Goal: Check status: Check status

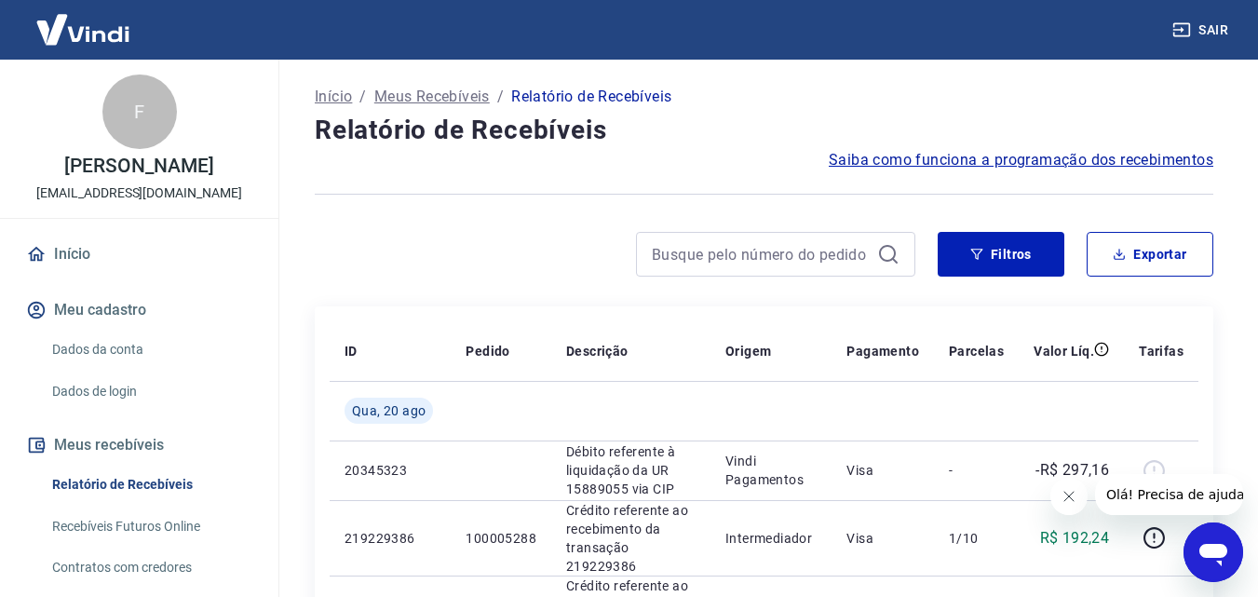
click at [1066, 494] on icon "Fechar mensagem da empresa" at bounding box center [1068, 496] width 15 height 15
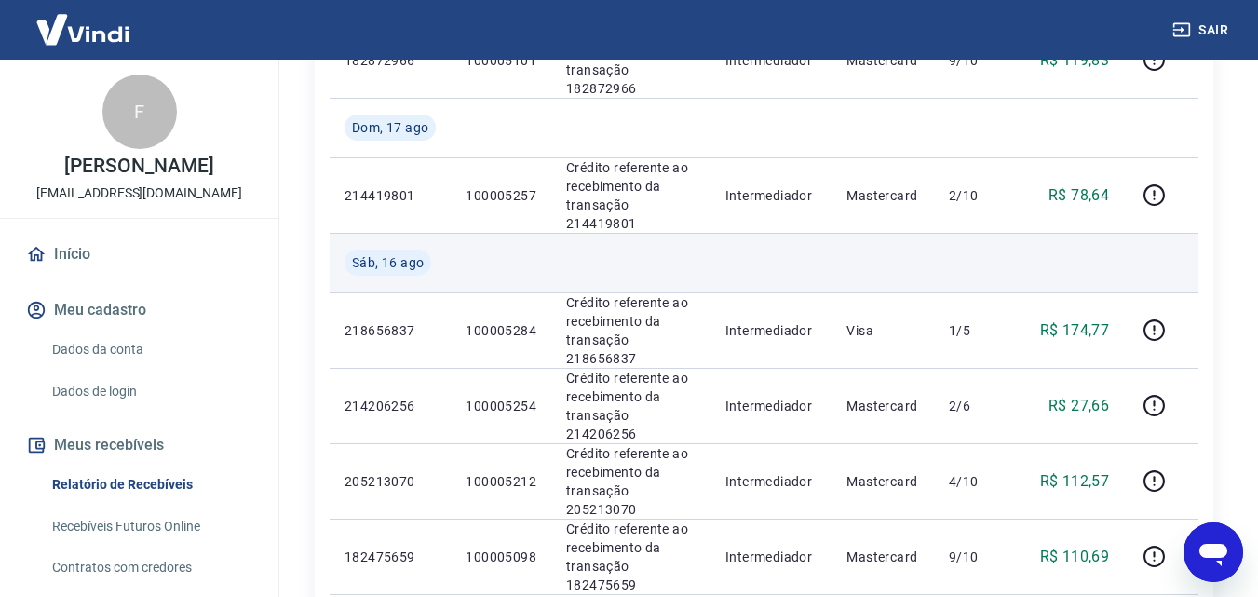
scroll to position [1490, 0]
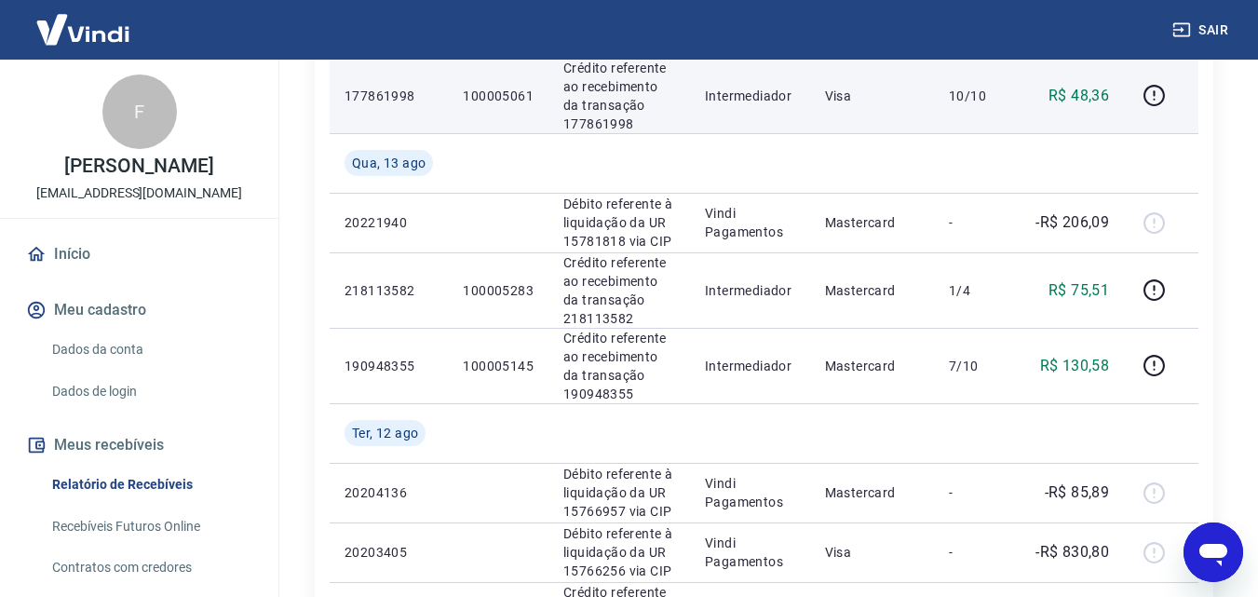
scroll to position [1739, 0]
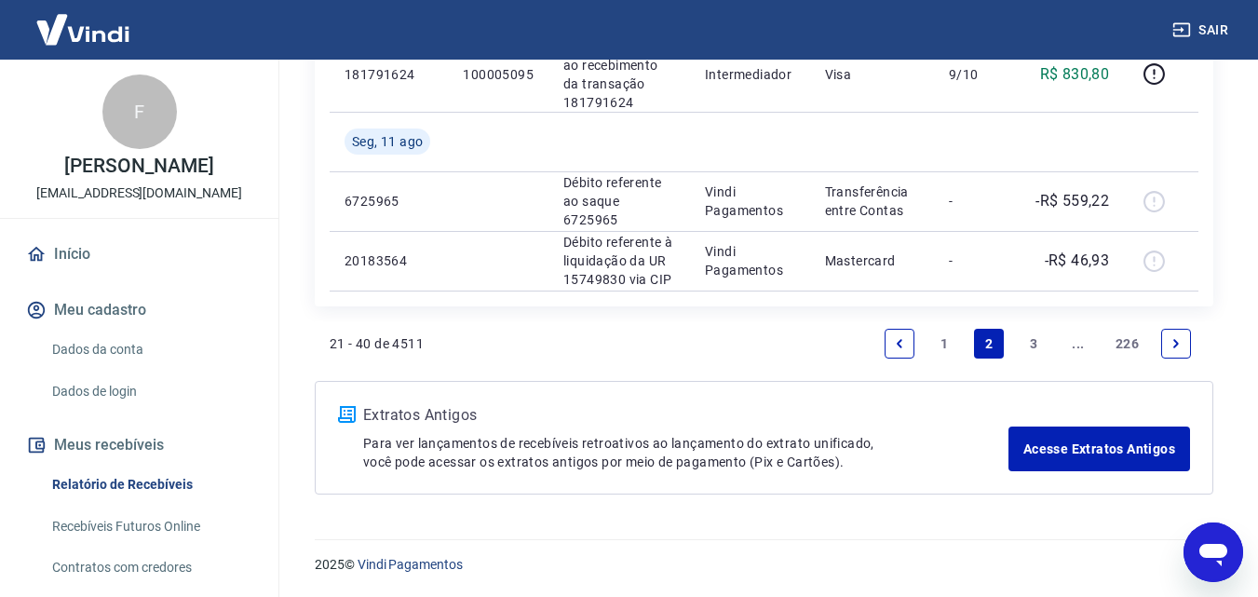
click at [939, 342] on link "1" at bounding box center [944, 344] width 30 height 30
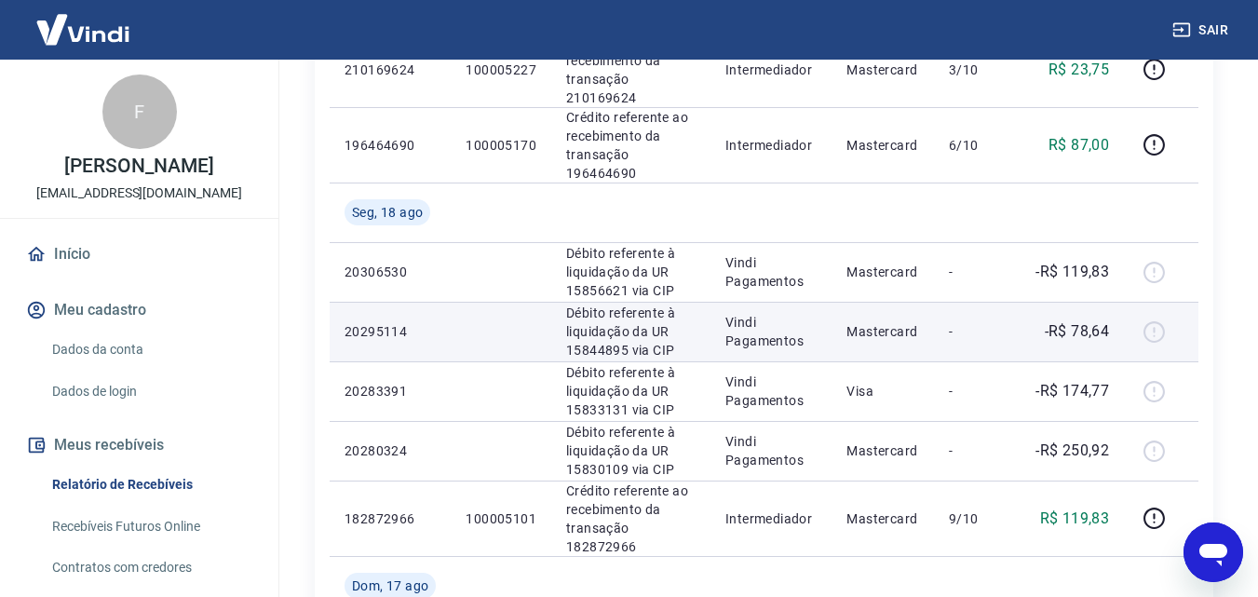
scroll to position [1117, 0]
